Goal: Task Accomplishment & Management: Use online tool/utility

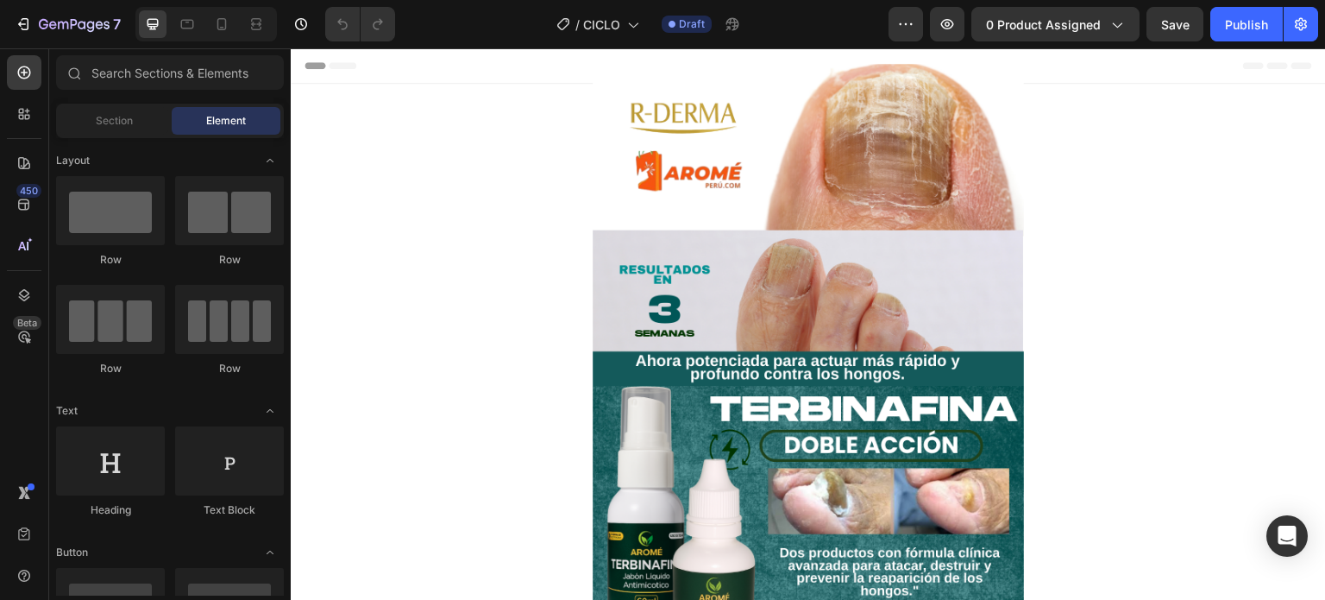
drag, startPoint x: 291, startPoint y: 48, endPoint x: 943, endPoint y: 338, distance: 713.7
click at [943, 338] on img at bounding box center [808, 403] width 431 height 679
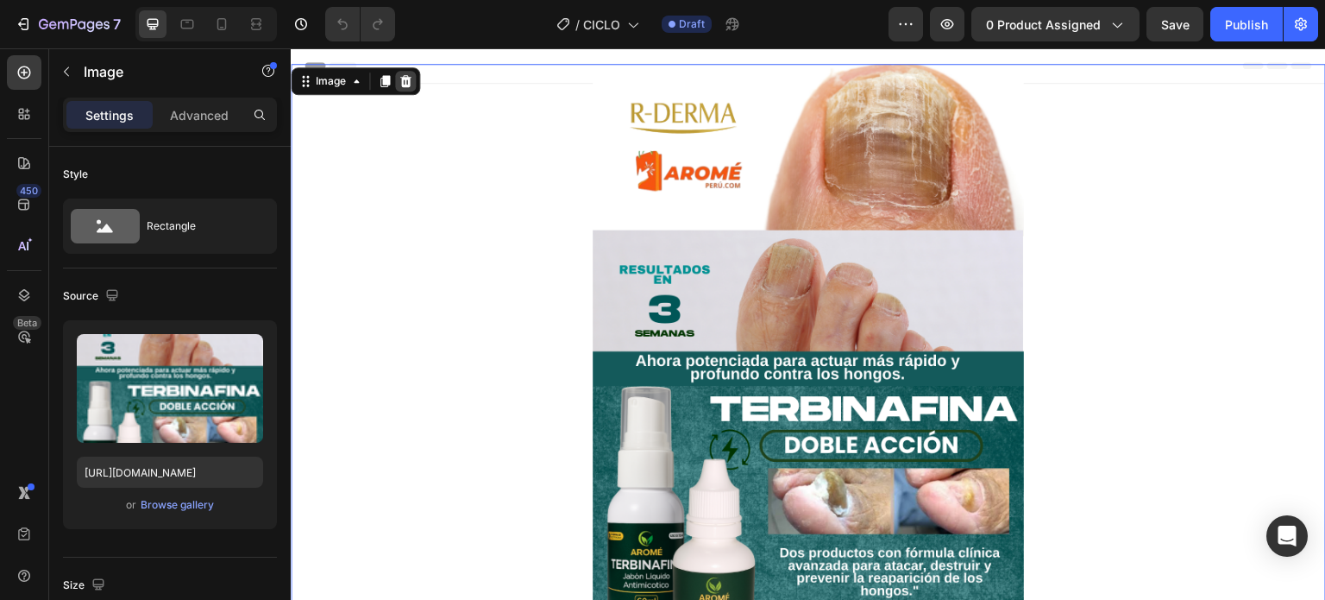
click at [401, 82] on icon at bounding box center [405, 81] width 11 height 12
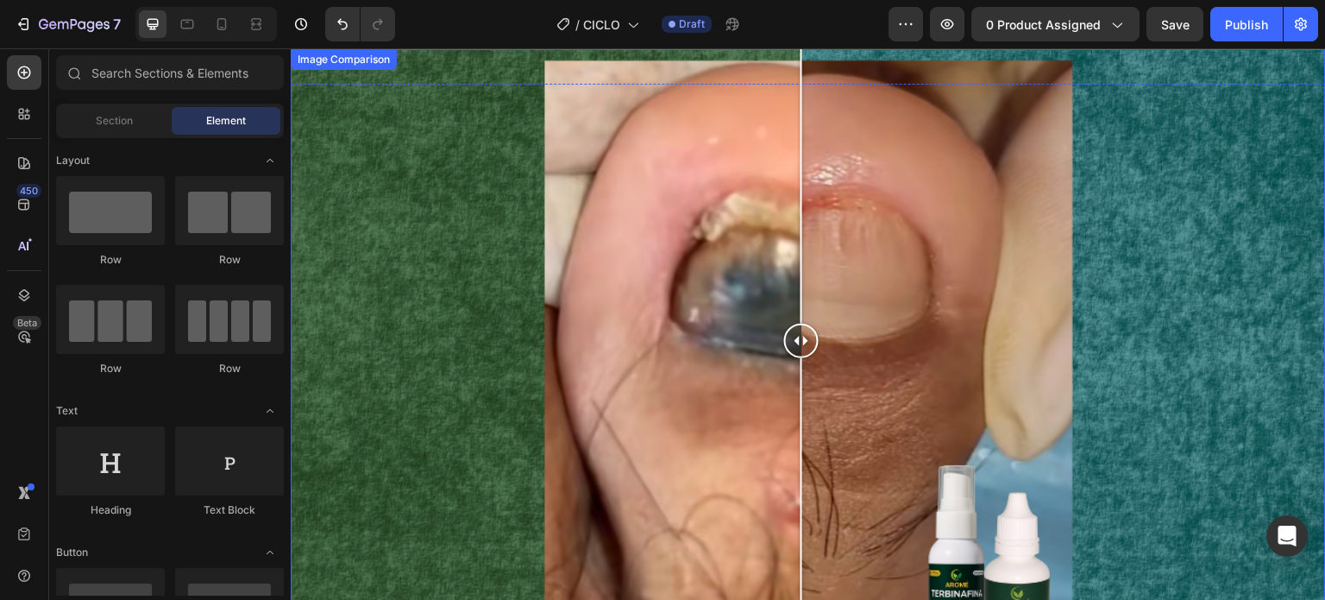
click at [380, 72] on div at bounding box center [808, 340] width 1035 height 582
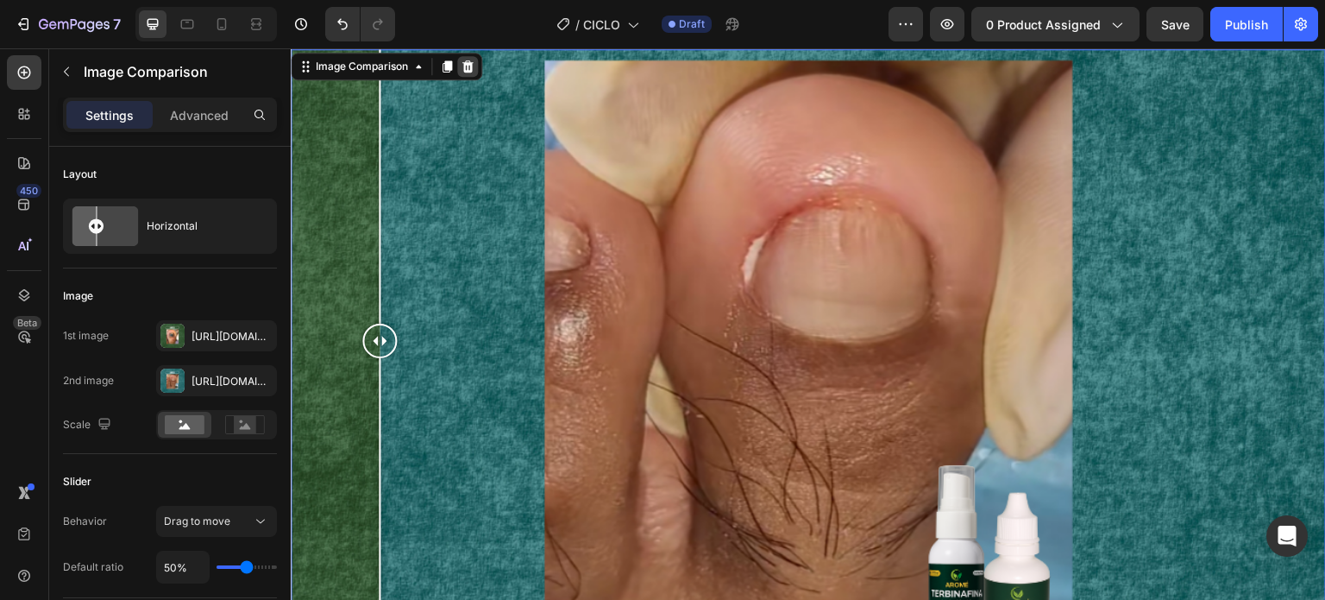
click at [473, 65] on icon at bounding box center [468, 67] width 14 height 14
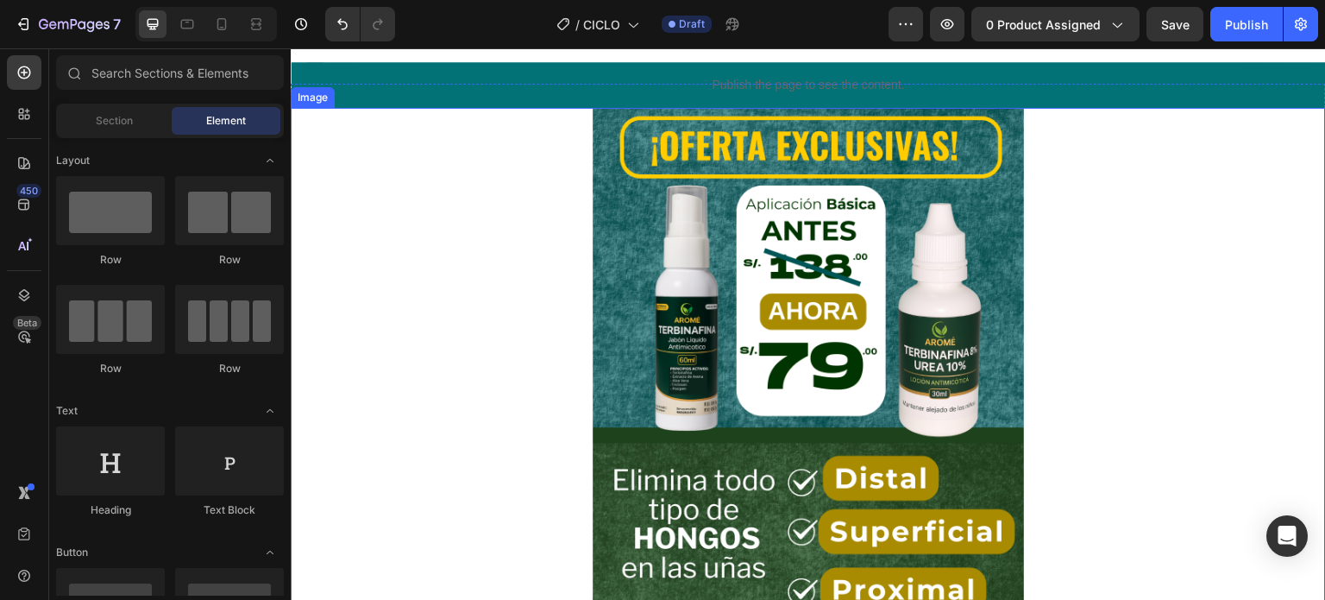
click at [454, 148] on div at bounding box center [808, 447] width 1035 height 679
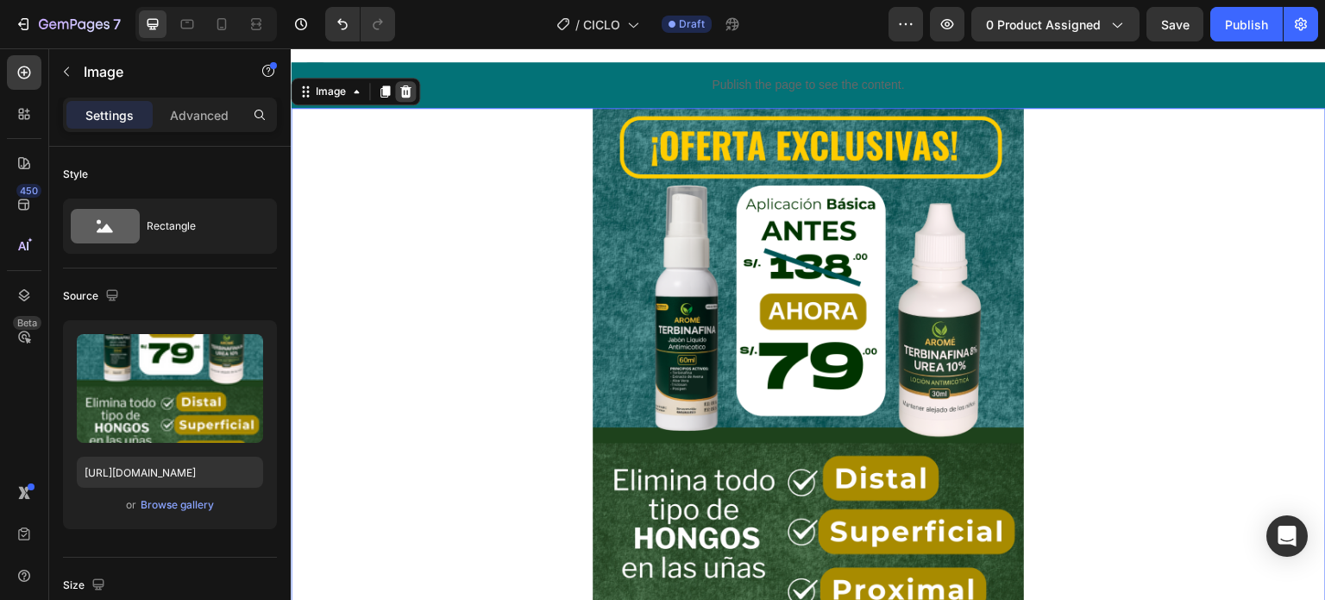
click at [402, 94] on icon at bounding box center [405, 91] width 11 height 12
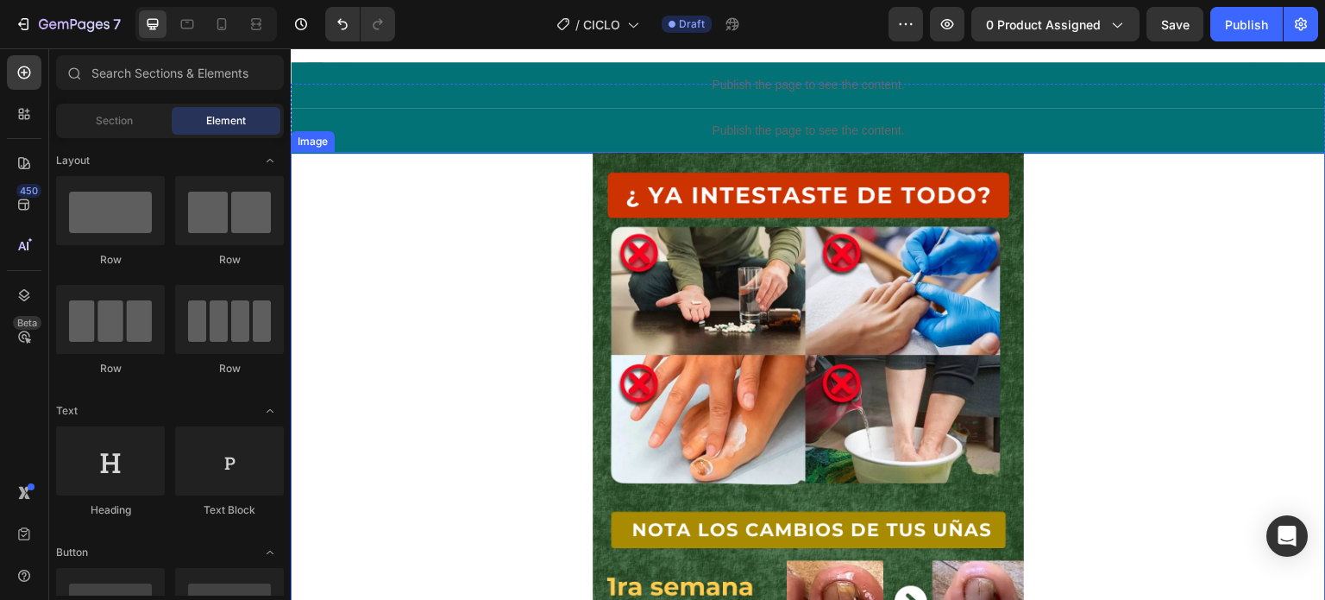
click at [495, 251] on div at bounding box center [808, 491] width 1035 height 679
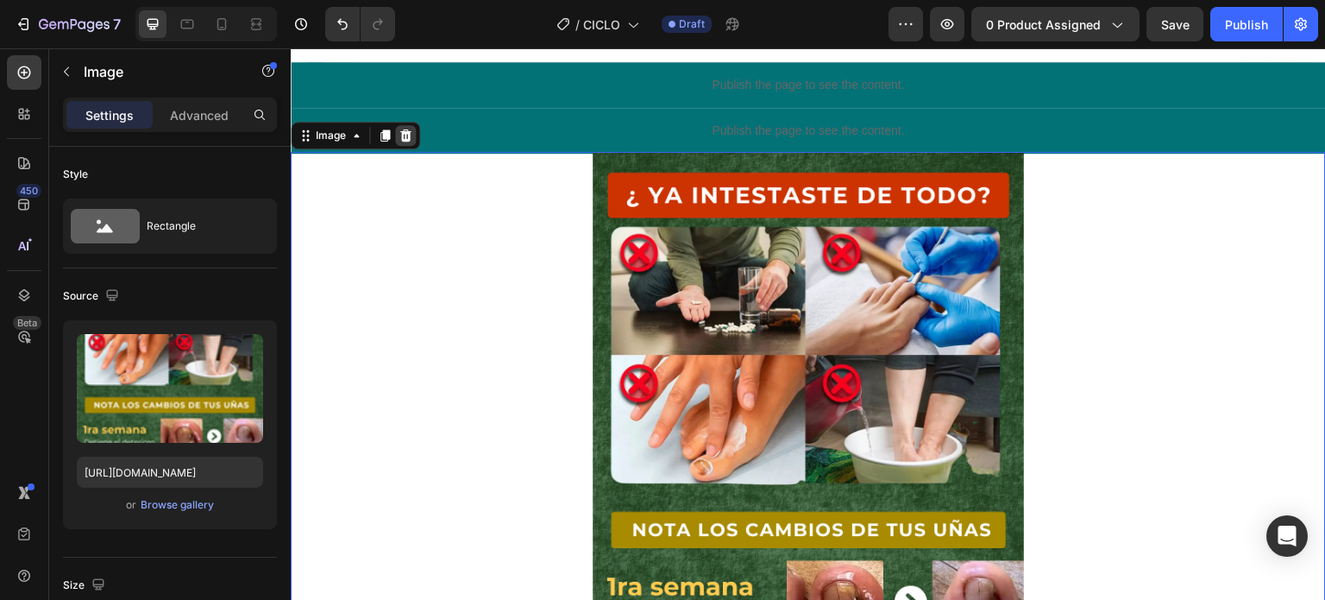
click at [401, 140] on icon at bounding box center [405, 135] width 11 height 12
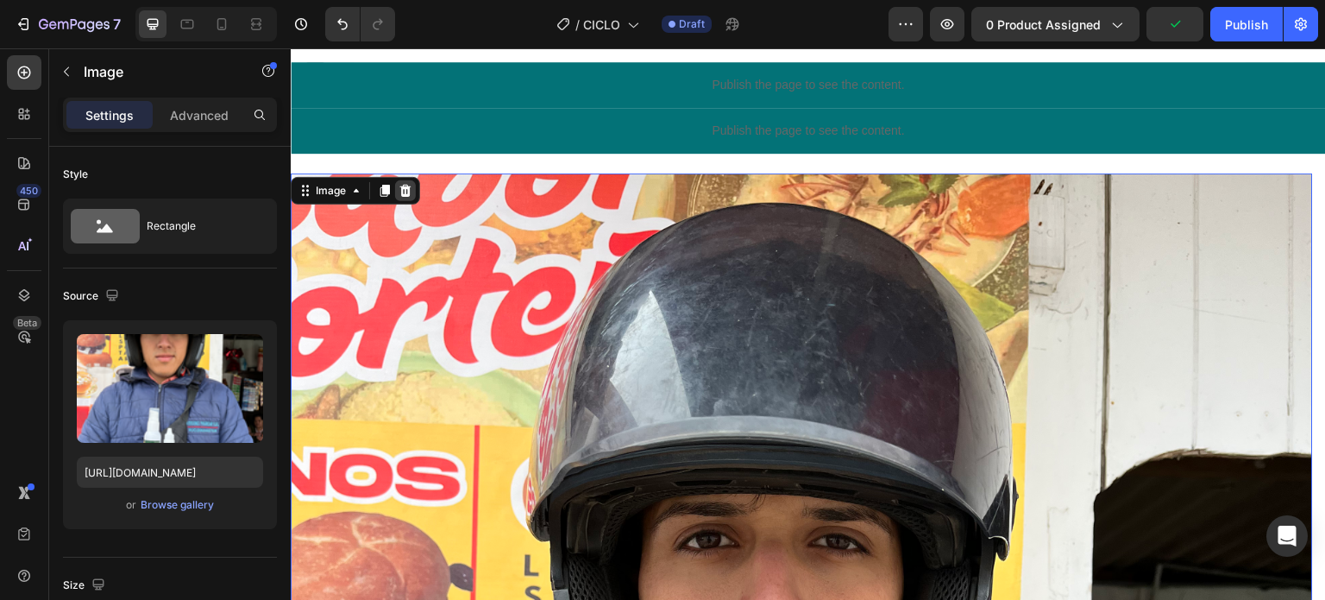
click at [405, 189] on icon at bounding box center [405, 191] width 11 height 12
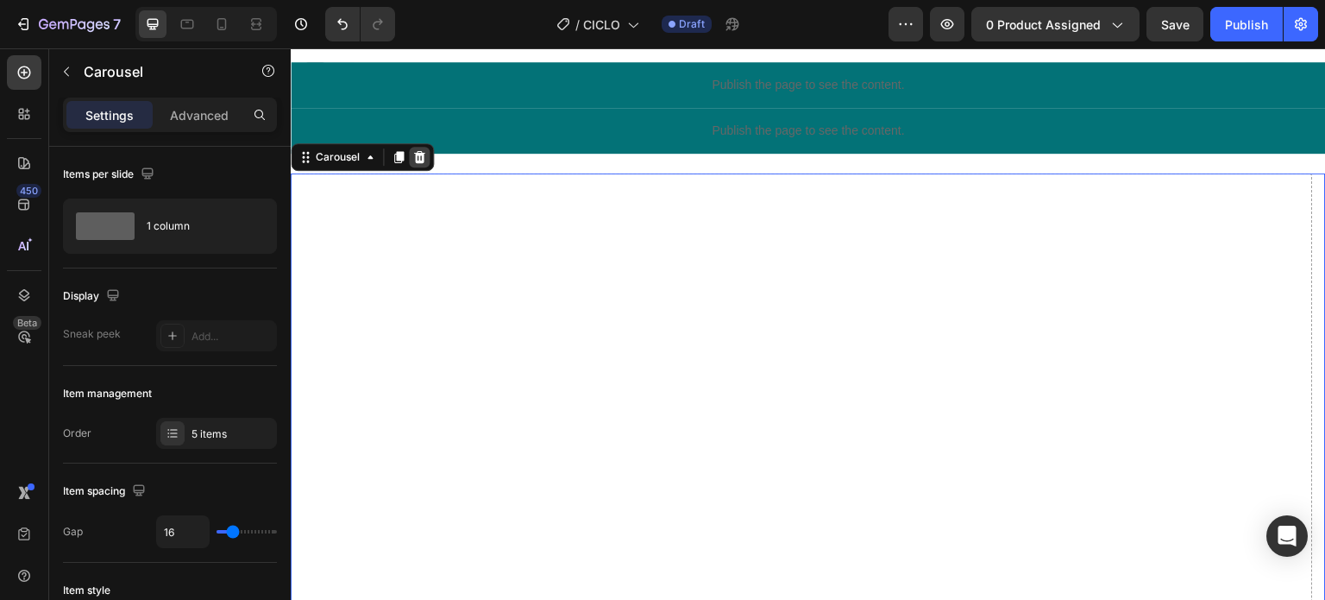
click at [422, 151] on icon at bounding box center [419, 157] width 14 height 14
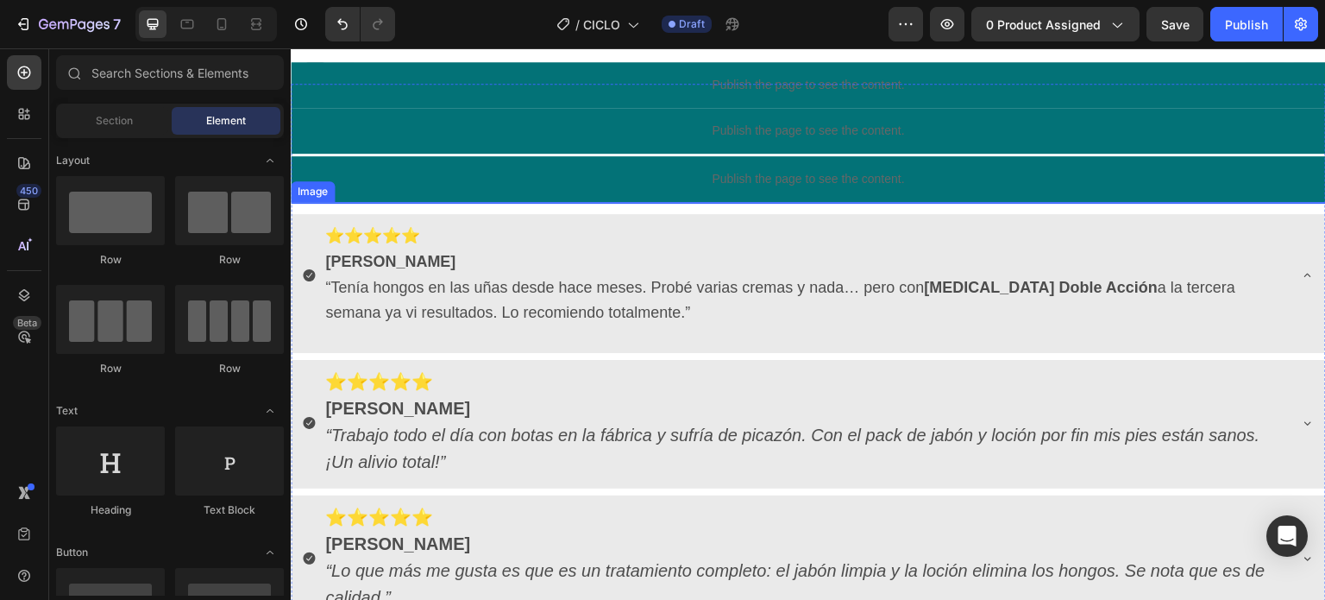
click at [519, 288] on div at bounding box center [808, 541] width 1035 height 679
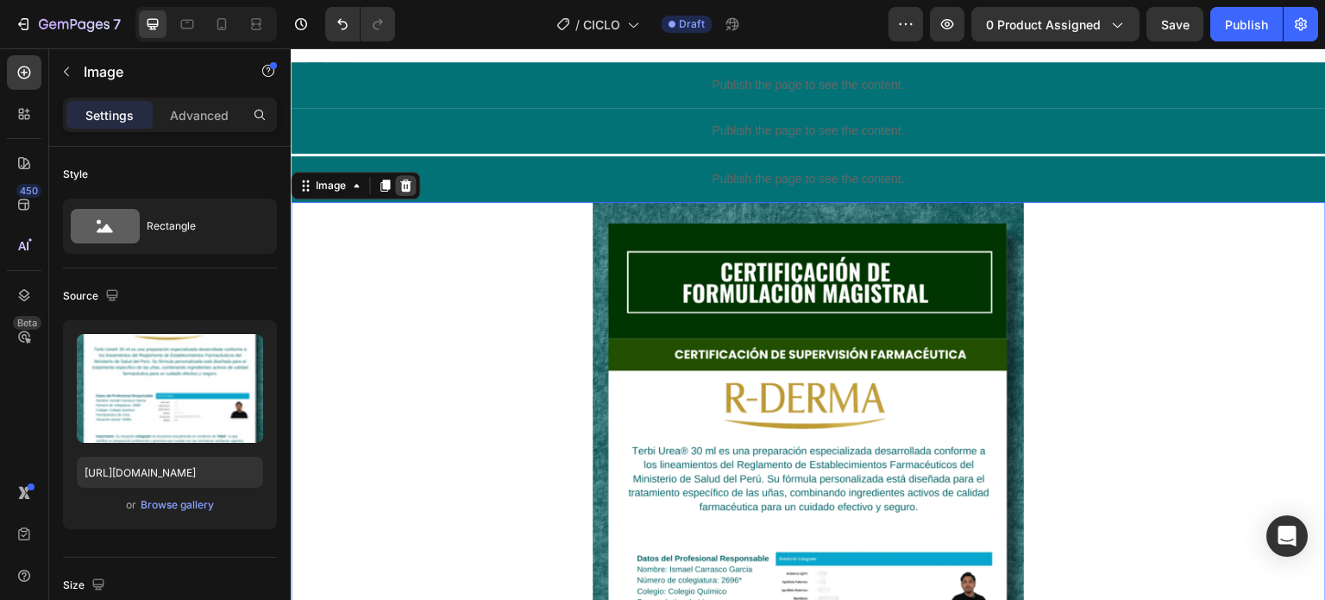
click at [406, 192] on icon at bounding box center [406, 186] width 14 height 14
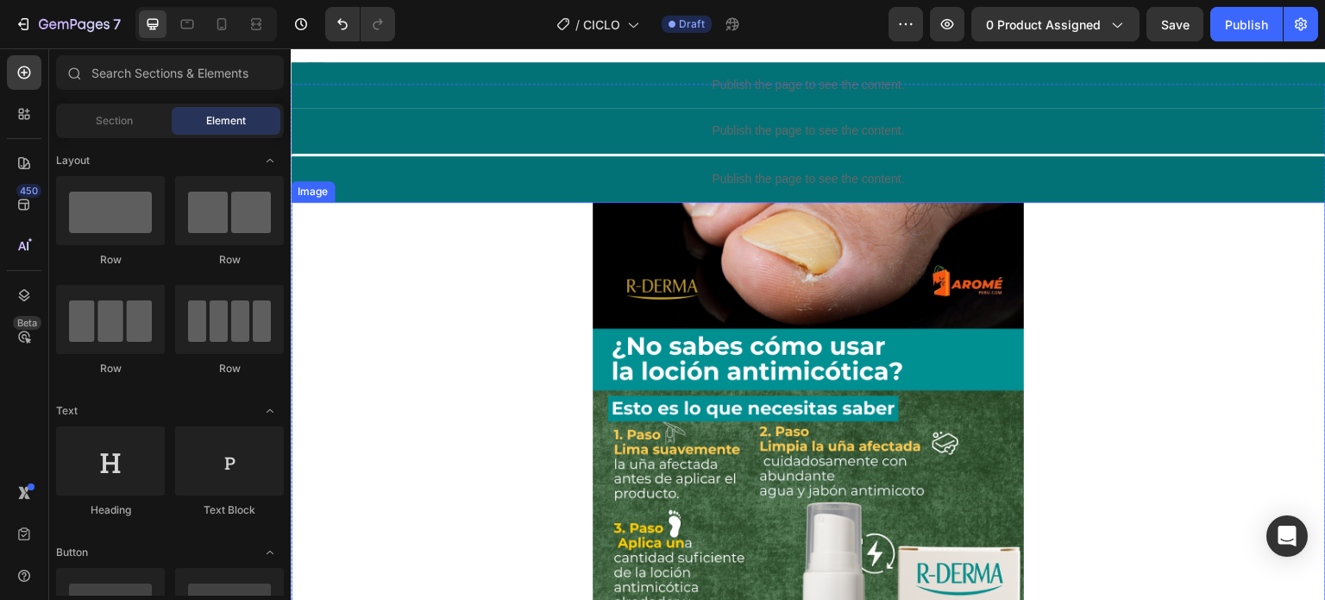
click at [593, 336] on img at bounding box center [808, 541] width 431 height 679
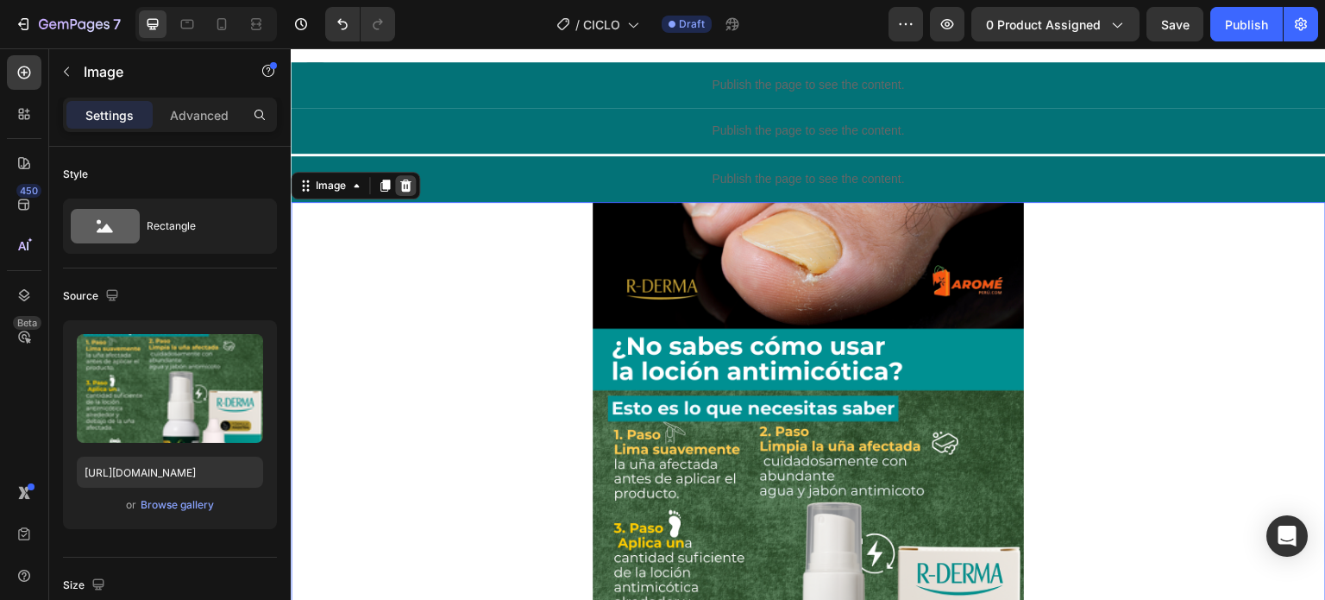
click at [405, 188] on icon at bounding box center [405, 185] width 11 height 12
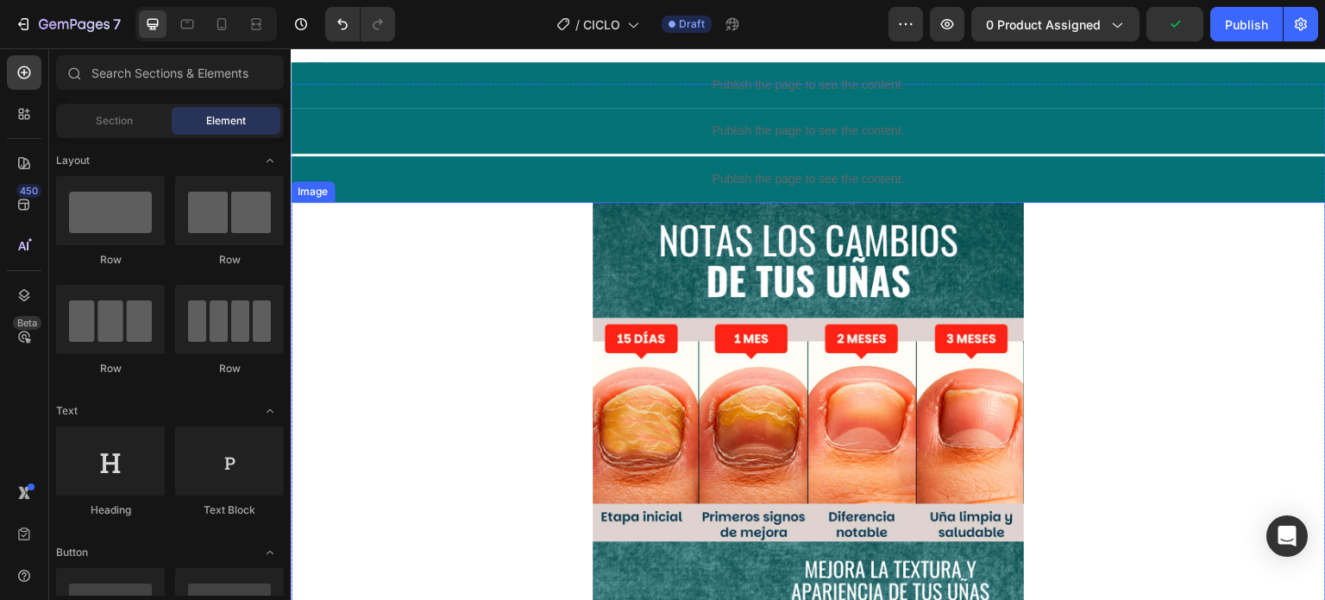
click at [529, 319] on div at bounding box center [808, 541] width 1035 height 679
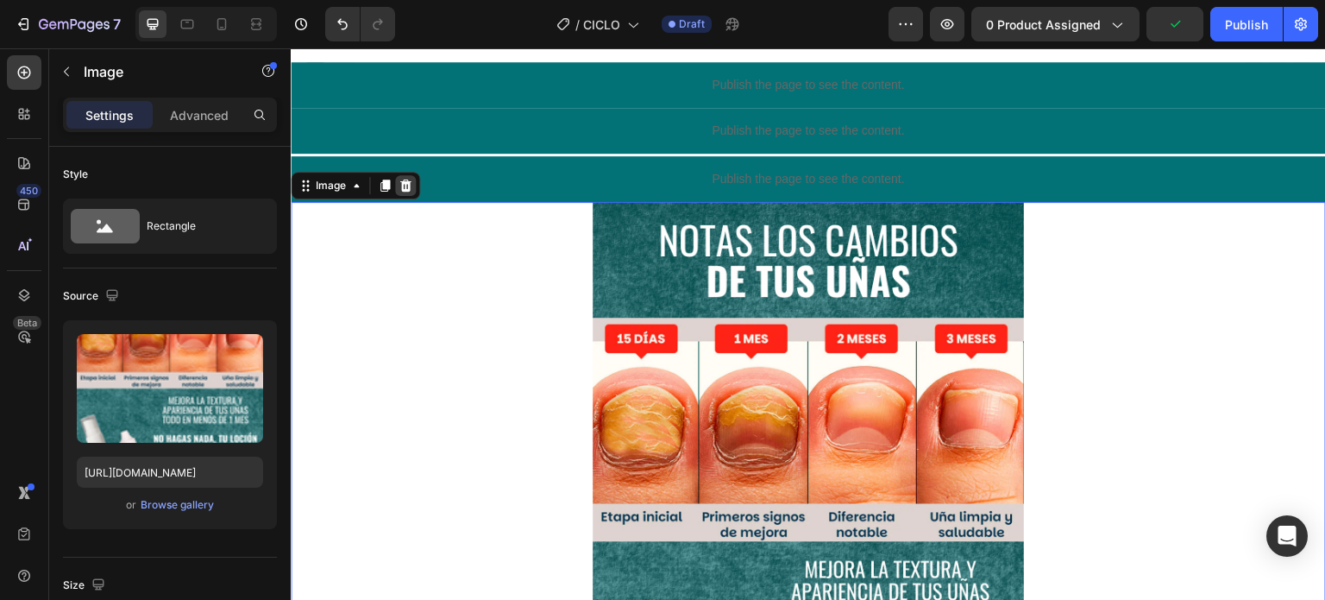
click at [402, 189] on icon at bounding box center [405, 185] width 11 height 12
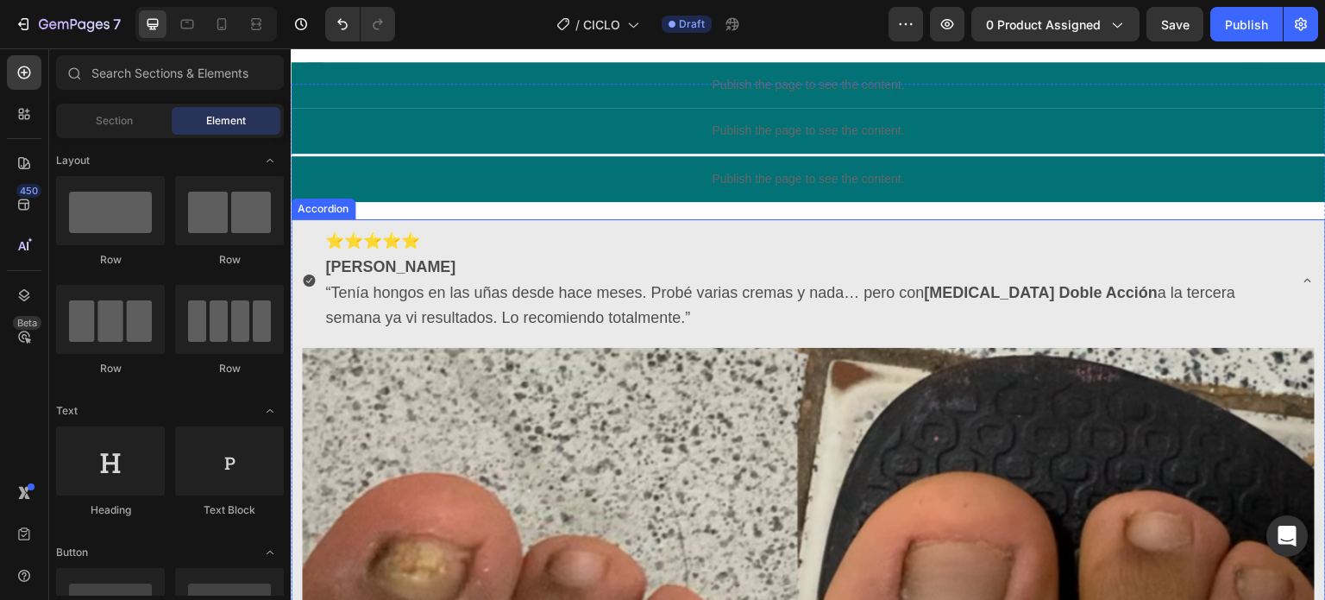
click at [545, 336] on div "⭐⭐⭐⭐⭐ [PERSON_NAME] “Tenía hongos en las uñas desde hace meses. Probé varias cr…" at bounding box center [808, 281] width 1033 height 125
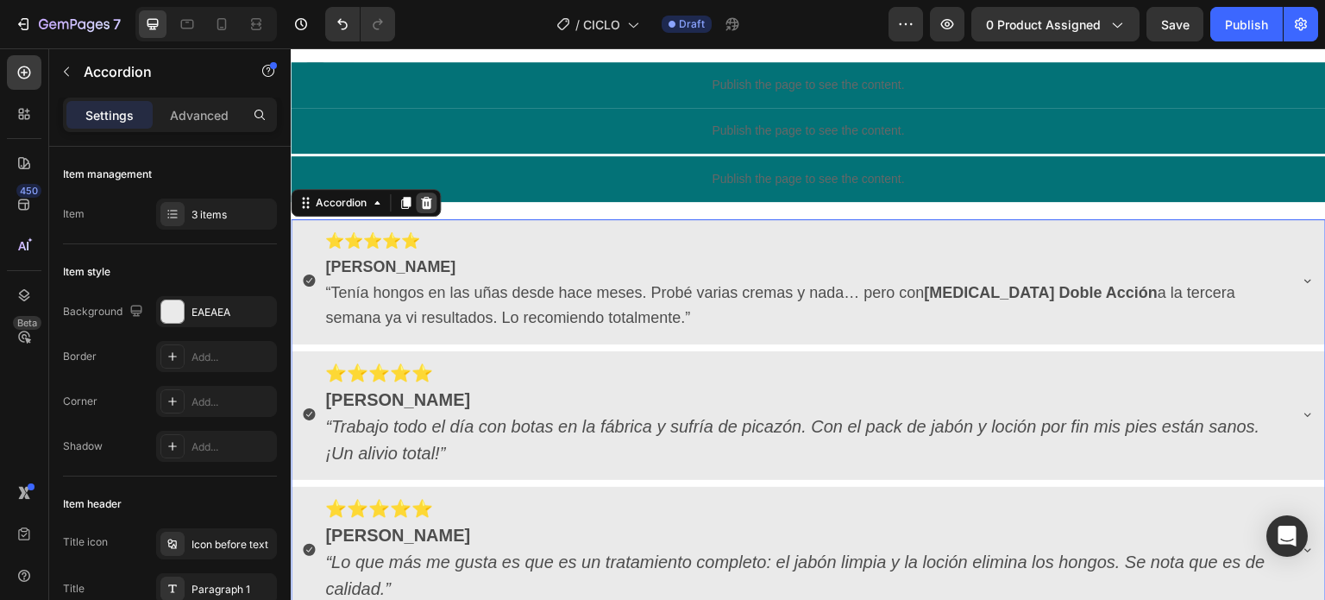
click at [419, 206] on icon at bounding box center [426, 203] width 14 height 14
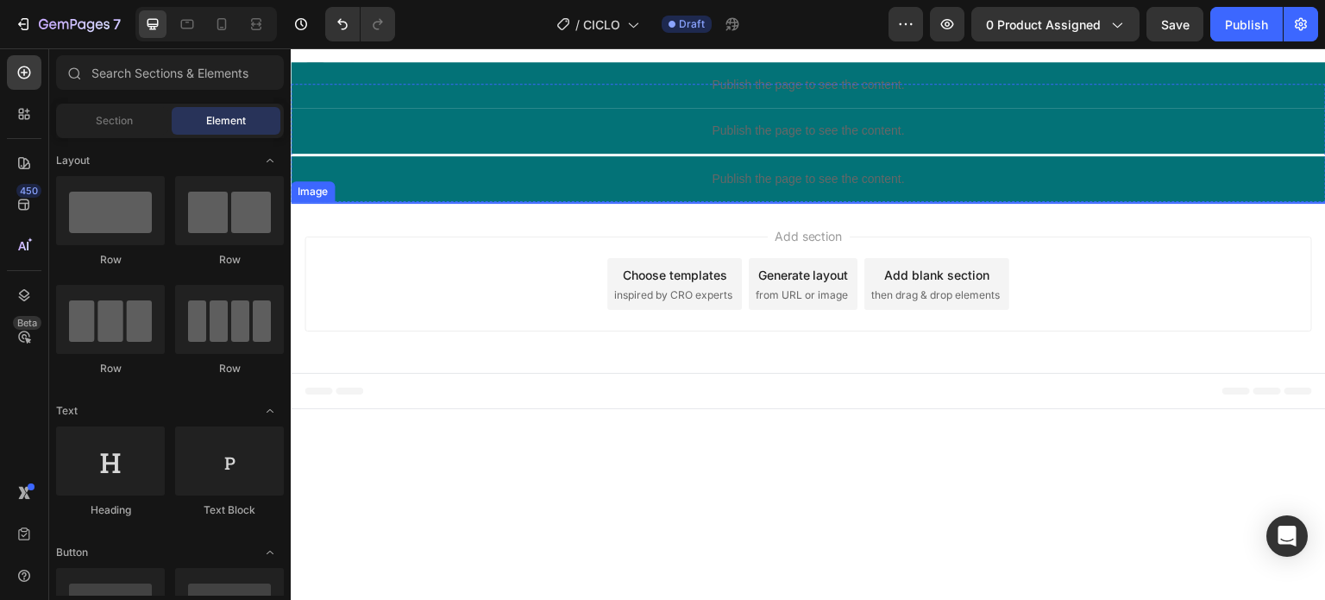
click at [512, 376] on div at bounding box center [808, 541] width 1035 height 679
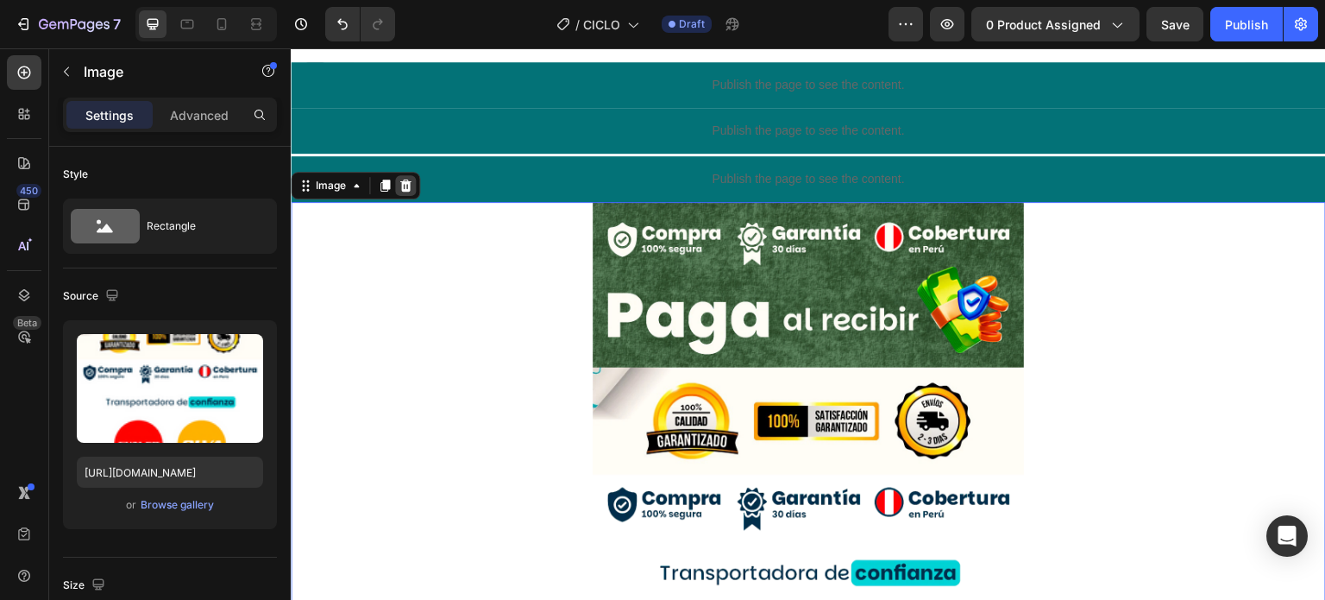
click at [410, 190] on icon at bounding box center [406, 186] width 14 height 14
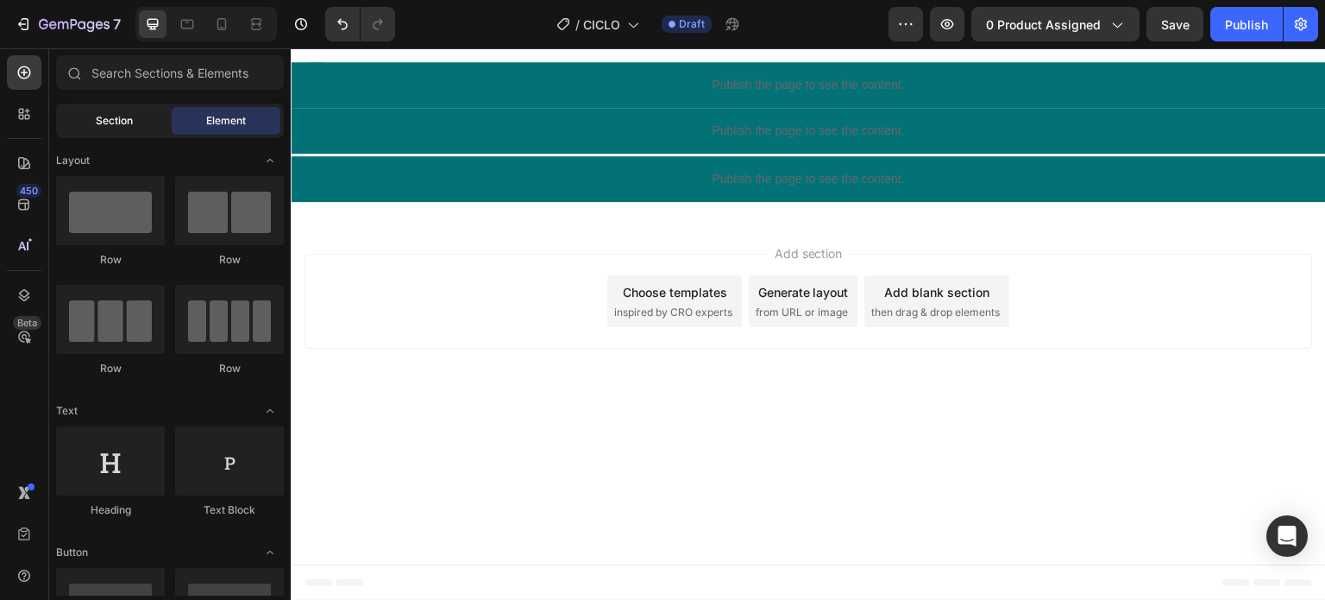
click at [137, 116] on div "Section" at bounding box center [114, 121] width 109 height 28
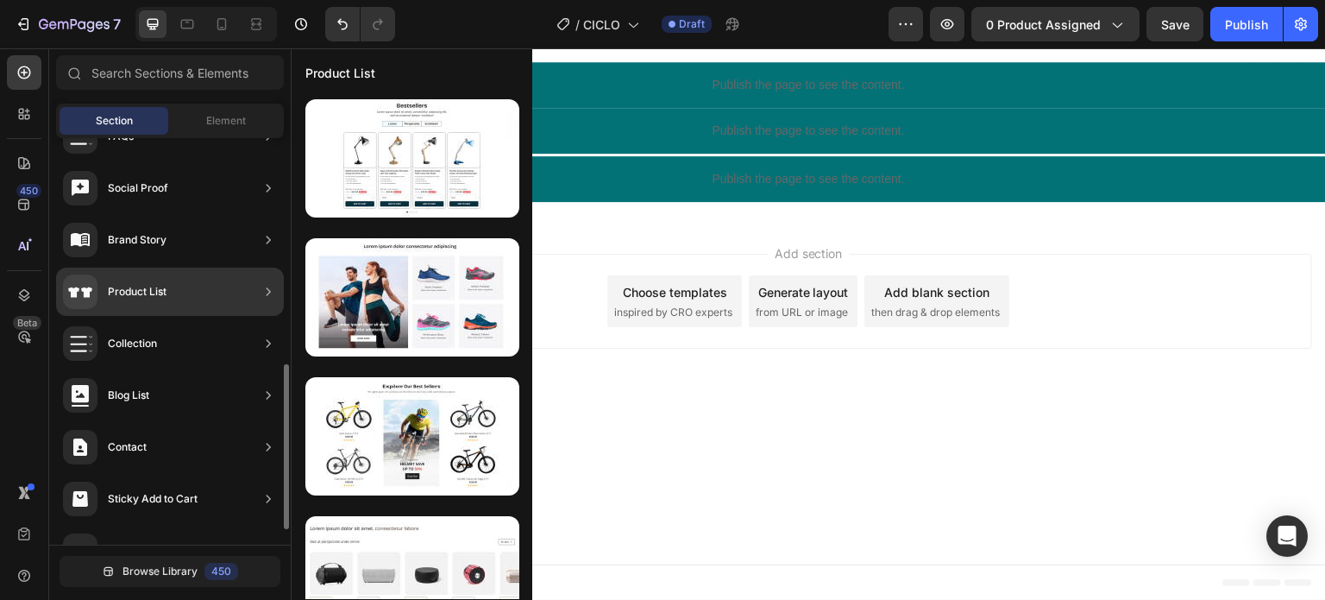
scroll to position [593, 0]
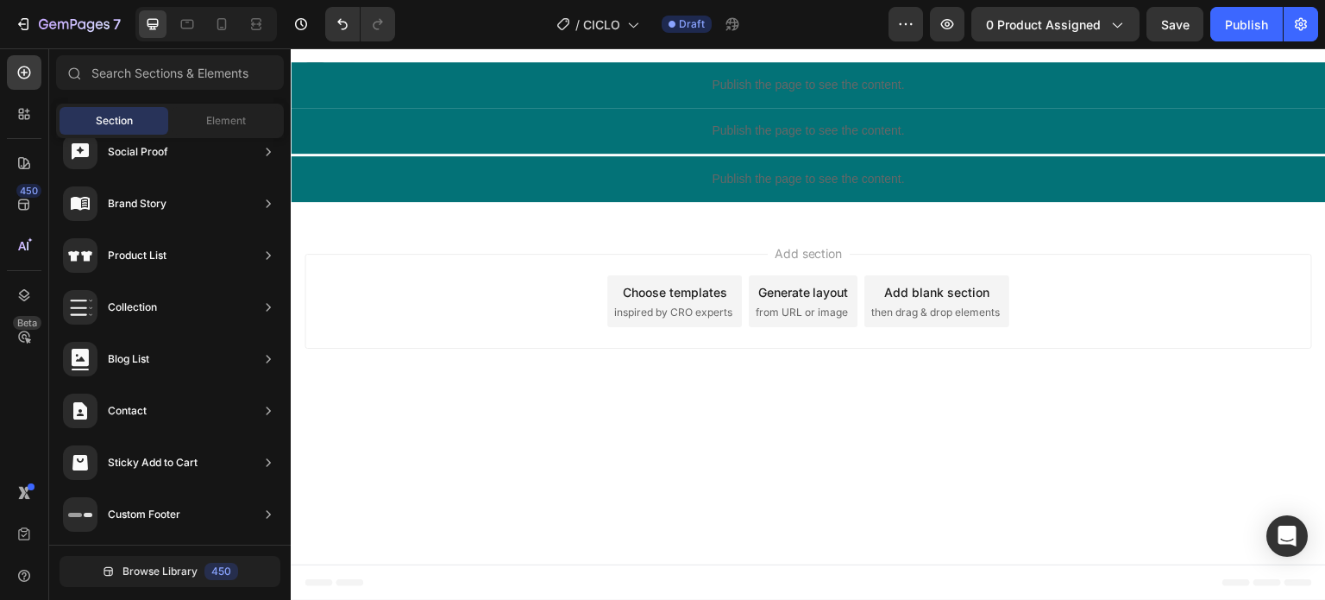
click at [724, 487] on body "Header Publish the page to see the content. Custom Code Publish the page to see…" at bounding box center [808, 324] width 1035 height 552
click at [28, 34] on div "7" at bounding box center [68, 24] width 106 height 21
